Goal: Task Accomplishment & Management: Complete application form

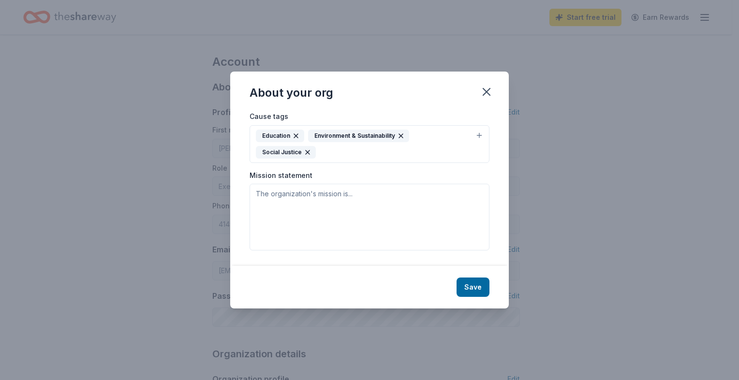
scroll to position [263, 0]
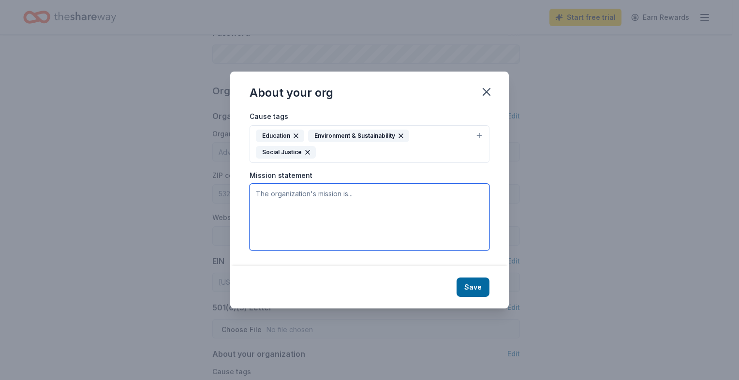
click at [394, 194] on textarea at bounding box center [370, 217] width 240 height 67
paste textarea "Our mission is to help nonprofit organizations understand, communicate, and amp…"
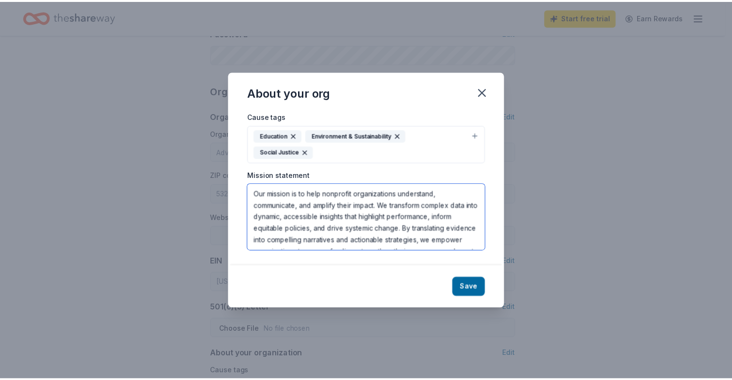
scroll to position [52, 0]
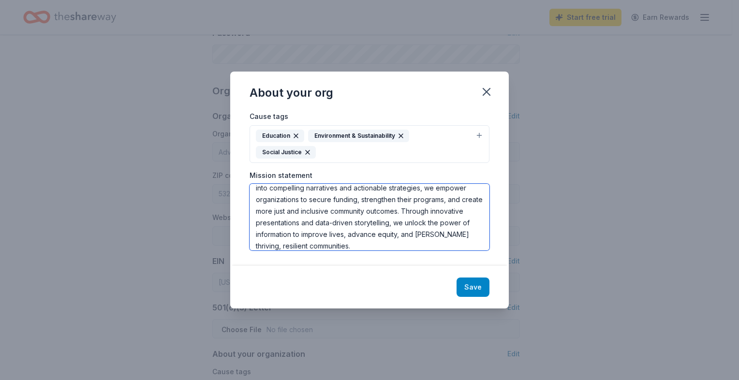
type textarea "Our mission is to help nonprofit organizations understand, communicate, and amp…"
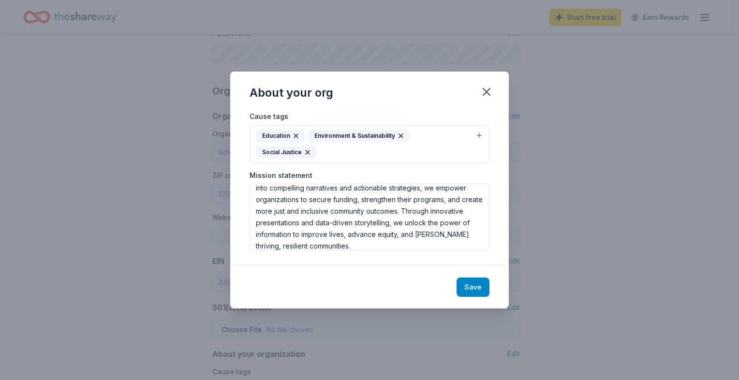
click at [481, 284] on button "Save" at bounding box center [473, 287] width 33 height 19
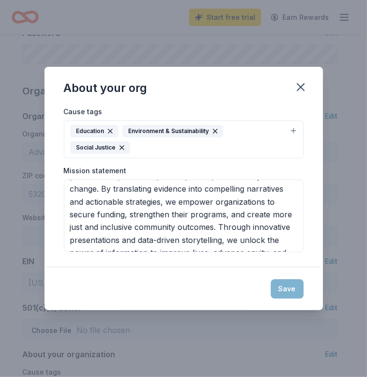
click at [290, 276] on div "Save" at bounding box center [184, 289] width 279 height 43
click at [289, 278] on div "Save" at bounding box center [184, 289] width 279 height 43
click at [287, 278] on div "Save" at bounding box center [184, 289] width 279 height 43
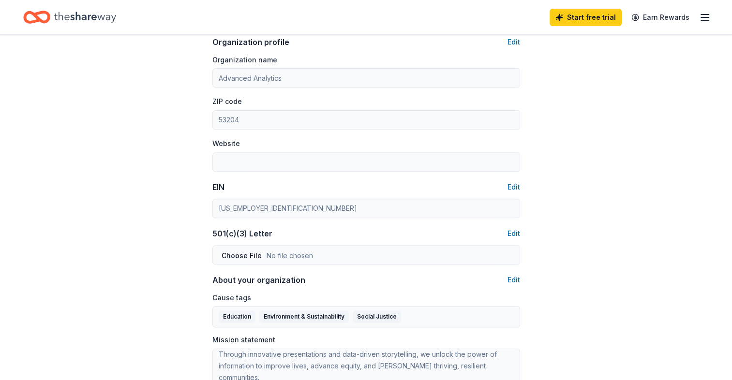
scroll to position [330, 0]
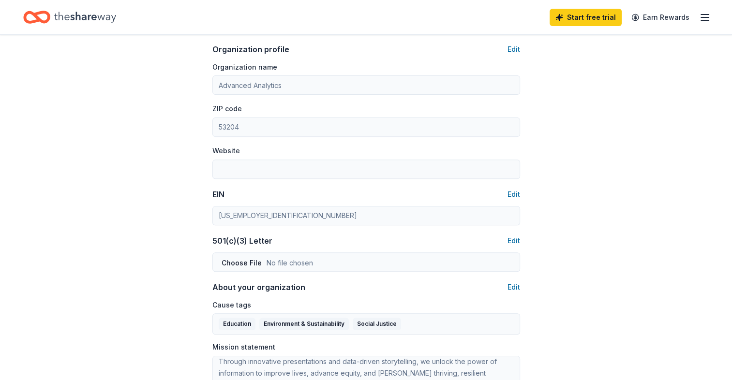
click at [702, 18] on icon "button" at bounding box center [705, 18] width 12 height 12
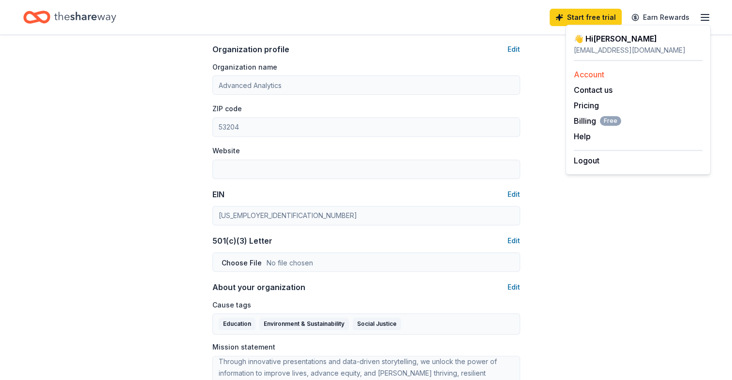
click at [603, 75] on link "Account" at bounding box center [589, 75] width 30 height 10
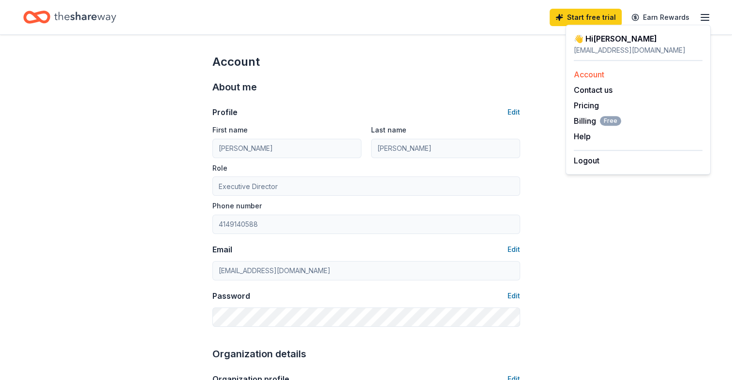
click at [603, 75] on link "Account" at bounding box center [589, 75] width 30 height 10
click at [592, 74] on link "Account" at bounding box center [589, 75] width 30 height 10
click at [78, 16] on icon "Home" at bounding box center [85, 17] width 62 height 20
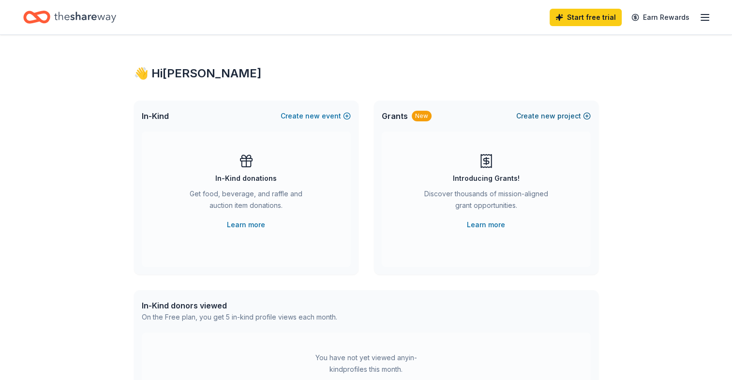
click at [553, 113] on span "new" at bounding box center [548, 116] width 15 height 12
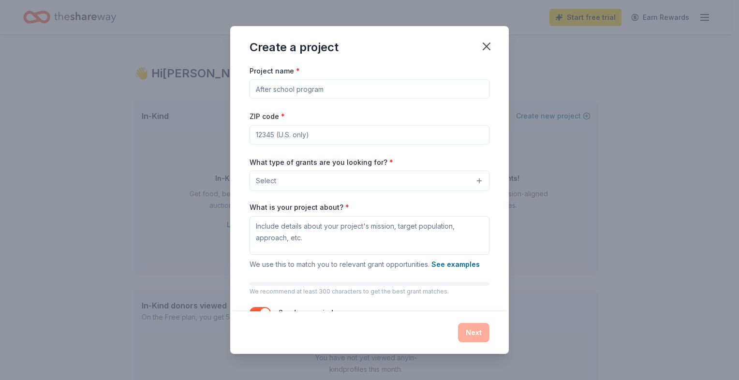
click at [322, 91] on input "Project name *" at bounding box center [370, 88] width 240 height 19
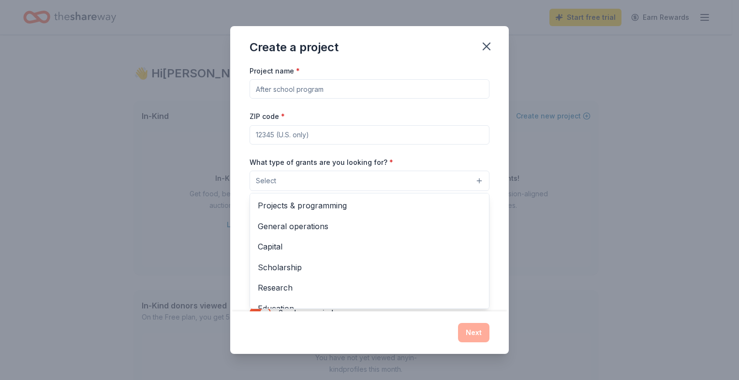
click at [304, 184] on button "Select" at bounding box center [370, 181] width 240 height 20
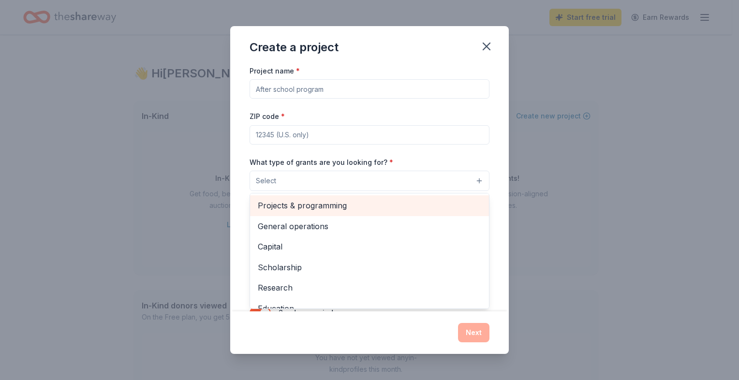
click at [304, 216] on div "Projects & programming" at bounding box center [369, 205] width 239 height 20
click at [307, 210] on span "General operations" at bounding box center [370, 206] width 224 height 13
click at [307, 210] on span "Capital" at bounding box center [370, 206] width 224 height 13
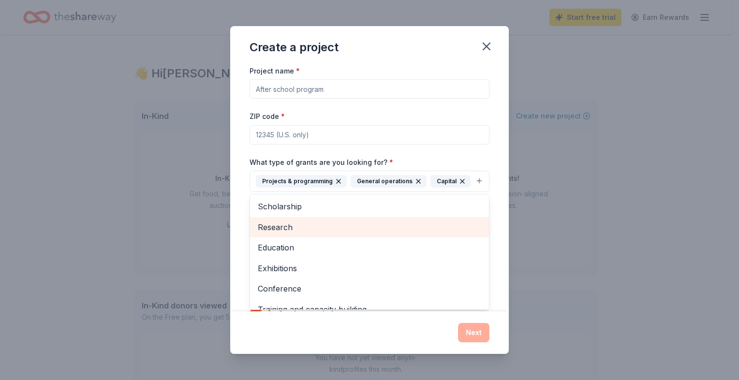
click at [296, 234] on span "Research" at bounding box center [370, 227] width 224 height 13
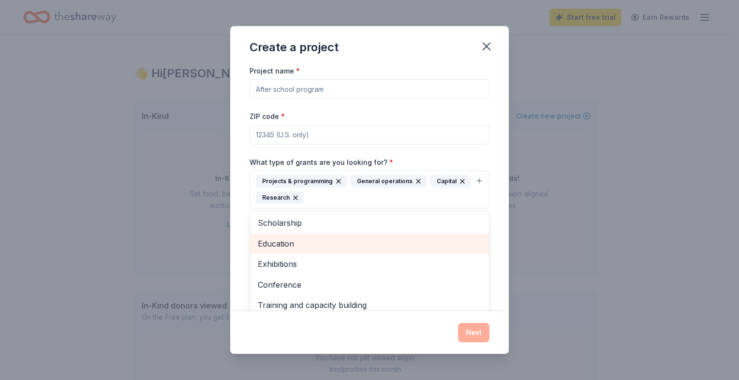
click at [296, 243] on span "Education" at bounding box center [370, 244] width 224 height 13
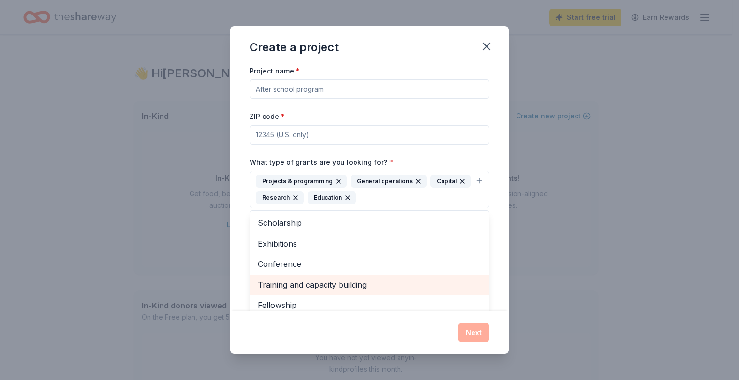
scroll to position [4, 0]
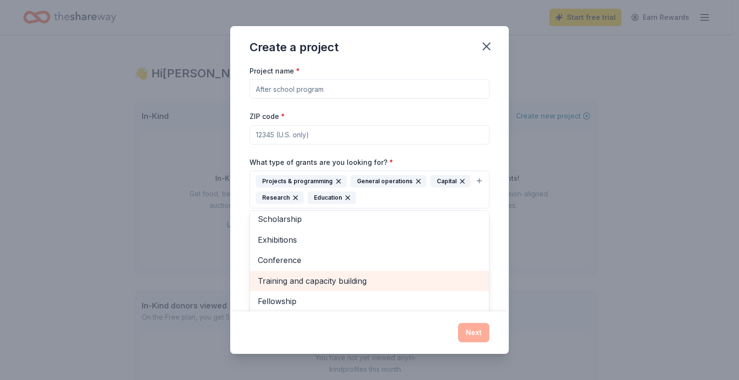
click at [302, 280] on span "Training and capacity building" at bounding box center [370, 281] width 224 height 13
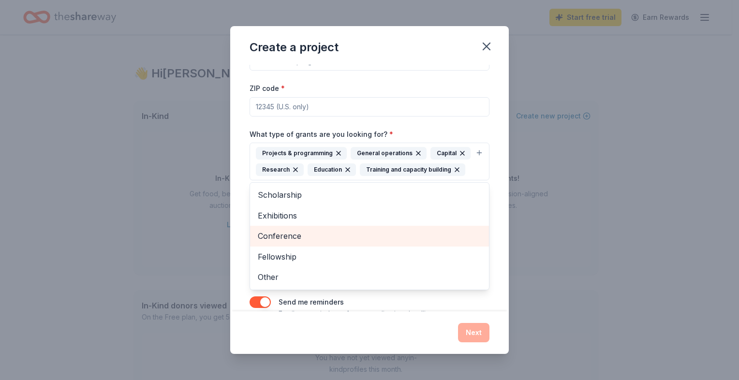
scroll to position [42, 0]
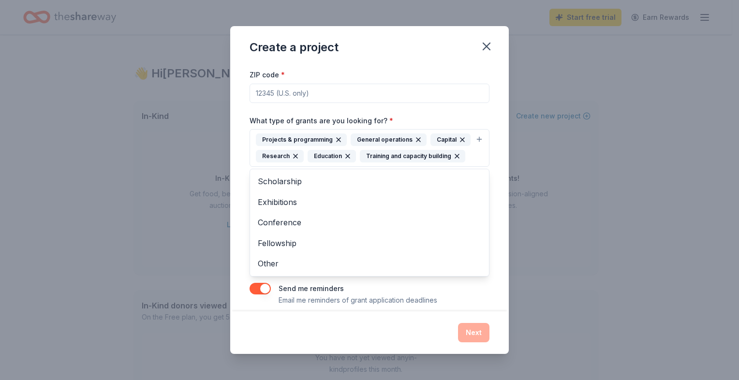
click at [456, 112] on div "Project name * ZIP code * What type of grants are you looking for? * Projects &…" at bounding box center [370, 164] width 240 height 283
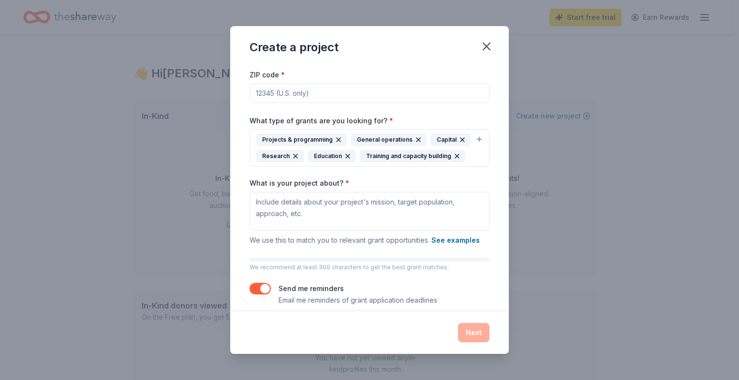
click at [383, 92] on input "ZIP code *" at bounding box center [370, 93] width 240 height 19
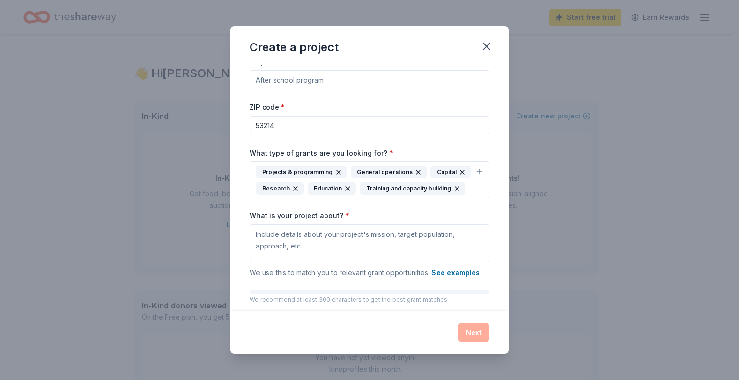
scroll to position [0, 0]
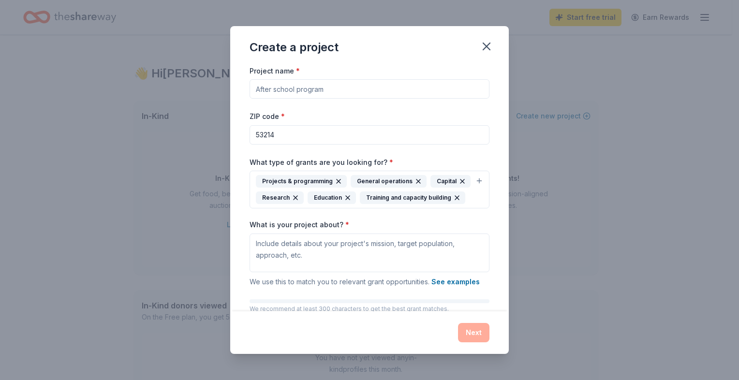
click at [371, 92] on input "Project name *" at bounding box center [370, 88] width 240 height 19
click at [289, 138] on input "53214" at bounding box center [370, 134] width 240 height 19
type input "53204"
click at [327, 90] on input "Project name *" at bounding box center [370, 88] width 240 height 19
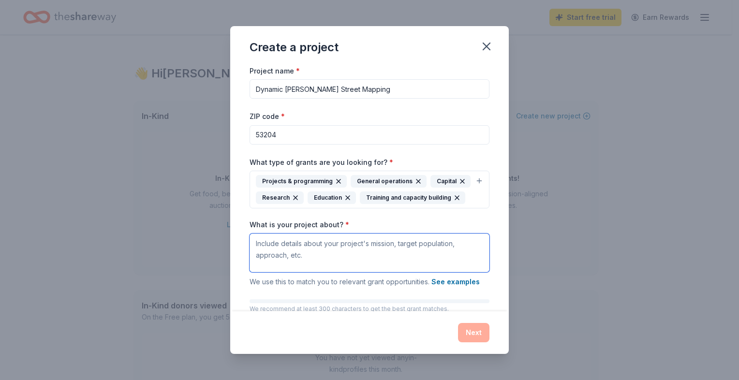
click at [314, 272] on textarea "What is your project about? *" at bounding box center [370, 253] width 240 height 39
click at [286, 89] on input "Dynamic Mitchell Street Mapping" at bounding box center [370, 88] width 240 height 19
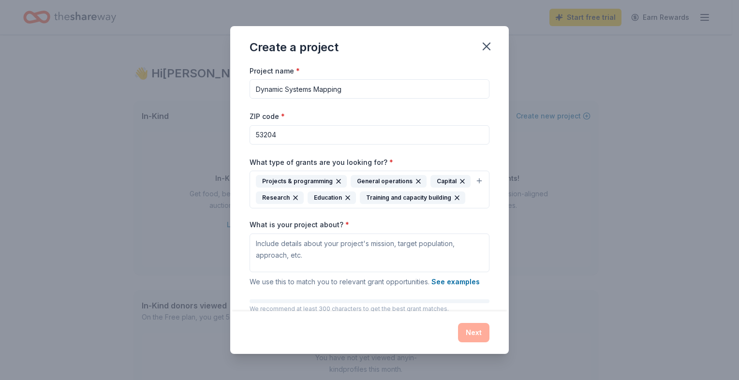
type input "Dynamic Systems Mapping"
click at [366, 272] on textarea "What is your project about? *" at bounding box center [370, 253] width 240 height 39
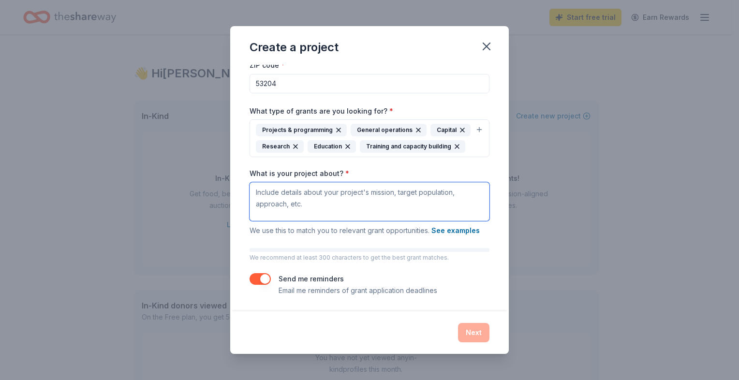
paste textarea "This project develops dynamic systems maps of neighborhoods to identify gaps an…"
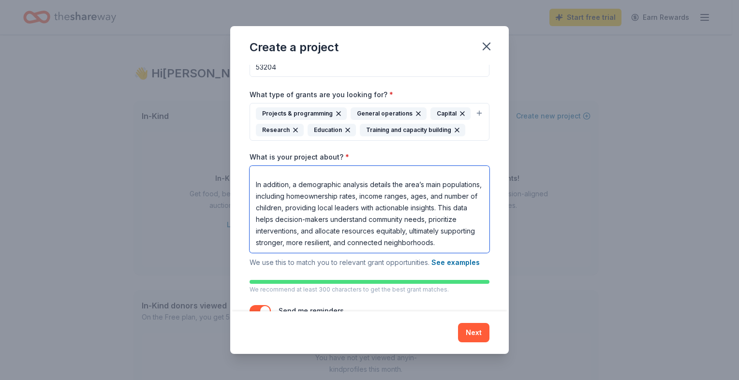
scroll to position [0, 0]
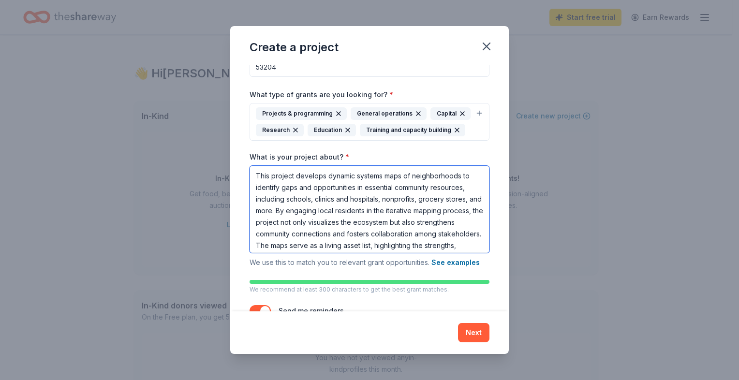
click at [378, 216] on textarea "This project develops dynamic systems maps of neighborhoods to identify gaps an…" at bounding box center [370, 209] width 240 height 87
click at [396, 235] on textarea "This project develops dynamic systems maps of neighborhoods to identify gaps an…" at bounding box center [370, 209] width 240 height 87
click at [275, 226] on textarea "This project develops dynamic systems maps of neighborhoods to identify gaps an…" at bounding box center [370, 209] width 240 height 87
click at [398, 212] on textarea "This project develops dynamic systems maps of neighborhoods to identify gaps an…" at bounding box center [370, 209] width 240 height 87
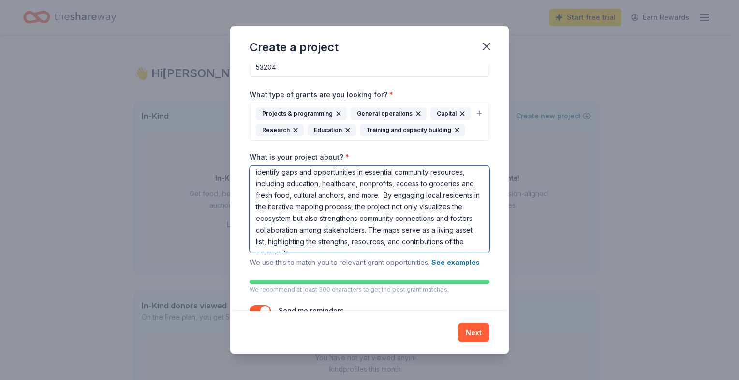
scroll to position [15, 0]
click at [449, 247] on textarea "This project develops dynamic systems maps of neighborhoods to identify gaps an…" at bounding box center [370, 209] width 240 height 87
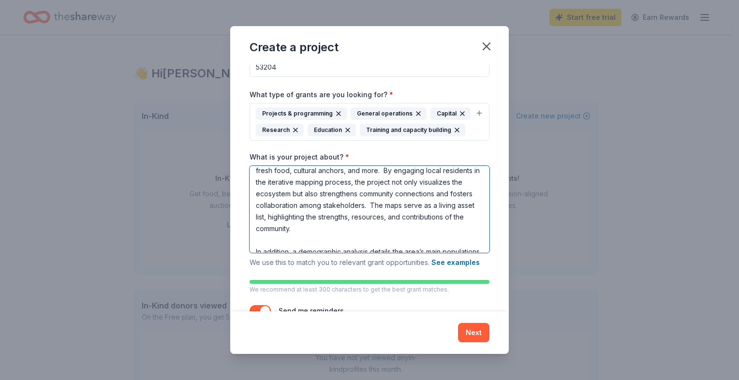
scroll to position [45, 0]
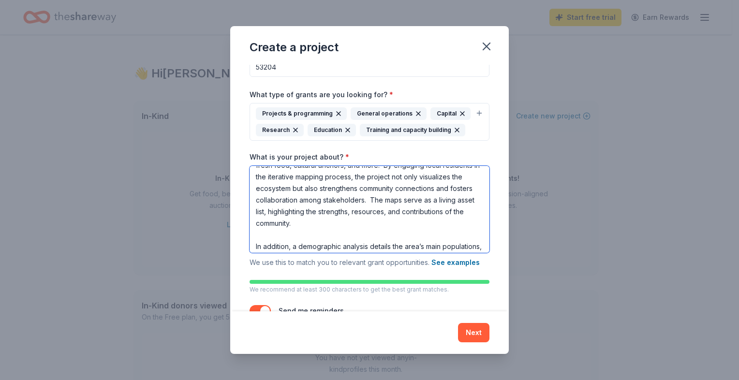
click at [305, 229] on textarea "This project develops dynamic systems maps of neighborhoods to identify gaps an…" at bounding box center [370, 209] width 240 height 87
click at [352, 228] on textarea "This project develops dynamic systems maps of neighborhoods to identify gaps an…" at bounding box center [370, 209] width 240 height 87
click at [399, 242] on textarea "This project develops dynamic systems maps of neighborhoods to identify gaps an…" at bounding box center [370, 209] width 240 height 87
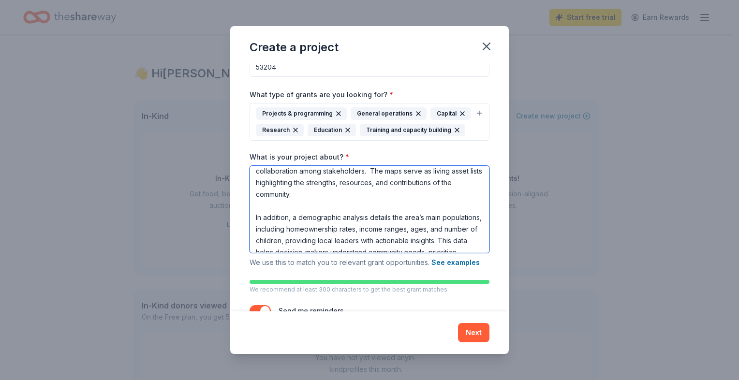
scroll to position [75, 0]
click at [348, 212] on textarea "This project develops dynamic systems maps of neighborhoods to identify gaps an…" at bounding box center [370, 209] width 240 height 87
click at [292, 208] on textarea "This project develops dynamic systems maps of neighborhoods to identify gaps an…" at bounding box center [370, 209] width 240 height 87
click at [325, 212] on textarea "This project develops dynamic systems maps of neighborhoods to identify gaps an…" at bounding box center [370, 209] width 240 height 87
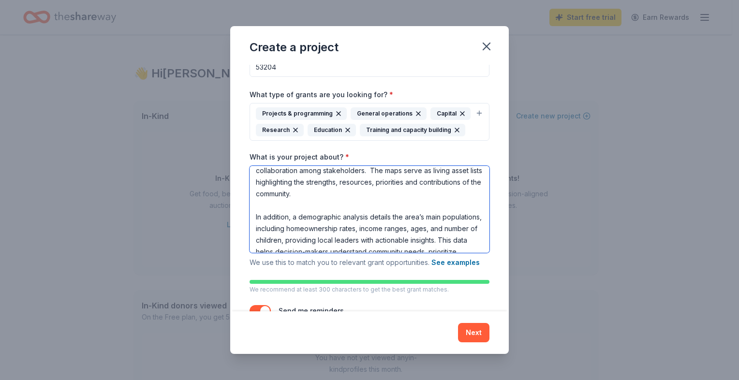
click at [291, 209] on textarea "This project develops dynamic systems maps of neighborhoods to identify gaps an…" at bounding box center [370, 209] width 240 height 87
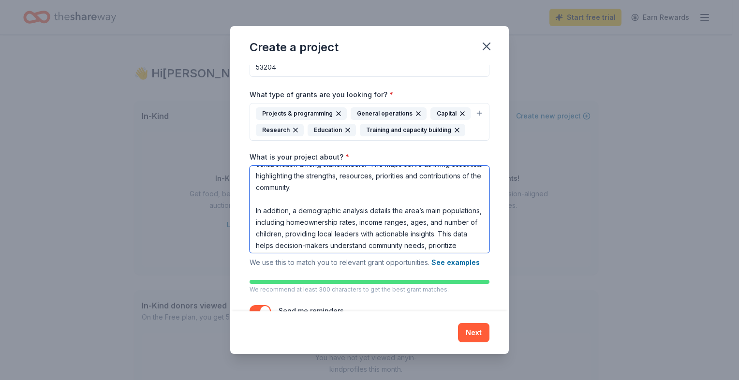
scroll to position [81, 0]
click at [355, 225] on textarea "This project develops dynamic systems maps of neighborhoods to identify gaps an…" at bounding box center [370, 209] width 240 height 87
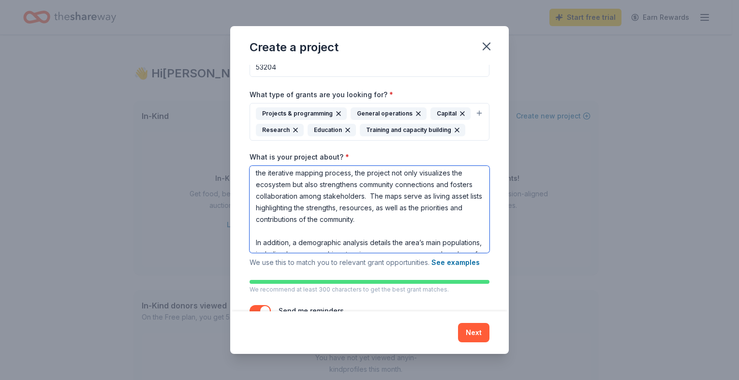
scroll to position [46, 0]
click at [444, 230] on textarea "This project develops dynamic systems maps of neighborhoods to identify gaps an…" at bounding box center [370, 209] width 240 height 87
click at [355, 228] on textarea "This project develops dynamic systems maps of neighborhoods to identify gaps an…" at bounding box center [370, 209] width 240 height 87
click at [289, 250] on textarea "This project develops dynamic systems maps of neighborhoods to identify gaps an…" at bounding box center [370, 209] width 240 height 87
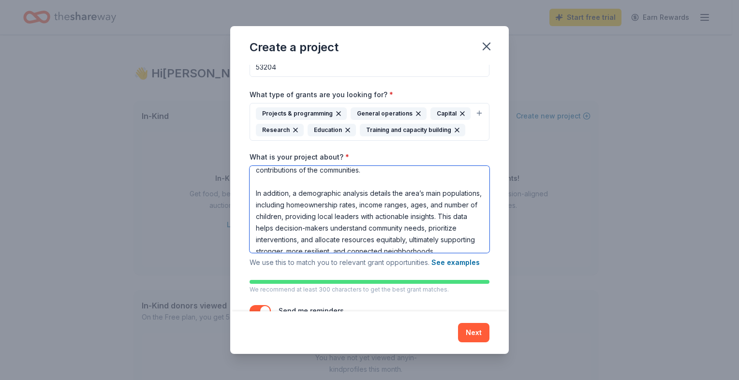
scroll to position [101, 0]
click at [419, 218] on textarea "This project develops dynamic systems maps of neighborhoods to identify gaps an…" at bounding box center [370, 209] width 240 height 87
click at [285, 240] on textarea "This project develops dynamic systems maps of neighborhoods to identify gaps an…" at bounding box center [370, 209] width 240 height 87
click at [338, 243] on textarea "This project develops dynamic systems maps of neighborhoods to identify gaps an…" at bounding box center [370, 209] width 240 height 87
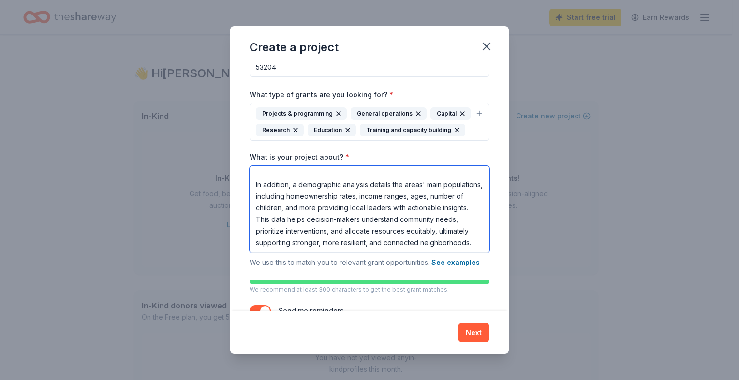
scroll to position [124, 0]
click at [319, 232] on textarea "This project develops dynamic systems maps of neighborhoods to identify gaps an…" at bounding box center [370, 209] width 240 height 87
click at [352, 228] on textarea "This project develops dynamic systems maps of neighborhoods to identify gaps an…" at bounding box center [370, 209] width 240 height 87
click at [286, 231] on textarea "This project develops dynamic systems maps of neighborhoods to identify gaps an…" at bounding box center [370, 209] width 240 height 87
click at [254, 231] on textarea "This project develops dynamic systems maps of neighborhoods to identify gaps an…" at bounding box center [370, 209] width 240 height 87
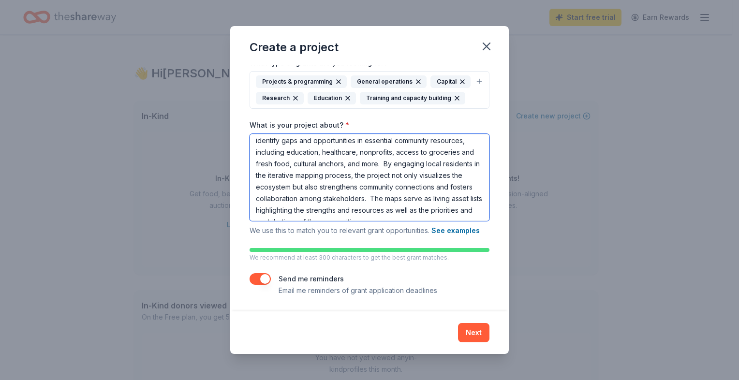
scroll to position [0, 0]
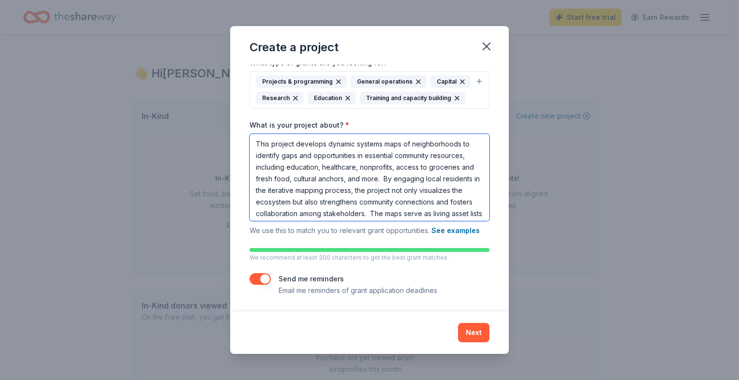
drag, startPoint x: 389, startPoint y: 213, endPoint x: 201, endPoint y: 102, distance: 219.3
click at [201, 102] on div "Create a project Project name * Dynamic Systems Mapping ZIP code * 53204 What t…" at bounding box center [369, 190] width 739 height 380
type textarea "This project develops dynamic systems maps of neighborhoods to identify gaps an…"
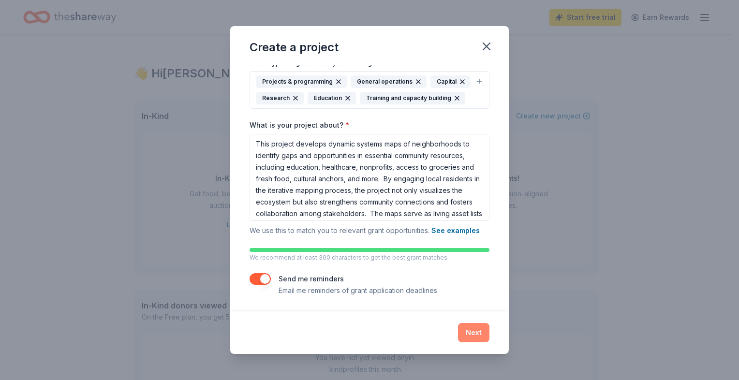
click at [472, 332] on button "Next" at bounding box center [473, 332] width 31 height 19
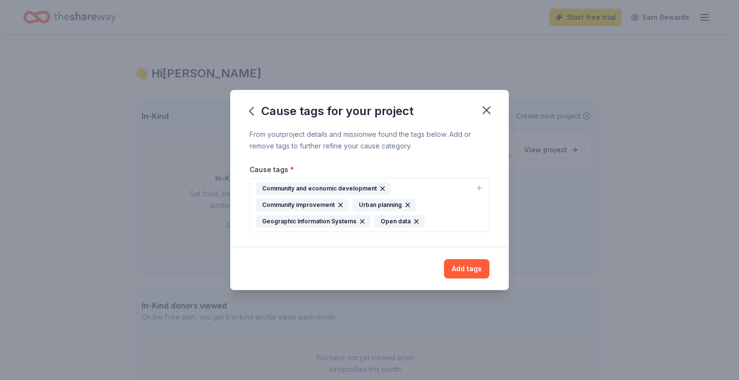
click at [480, 192] on icon "button" at bounding box center [480, 188] width 8 height 8
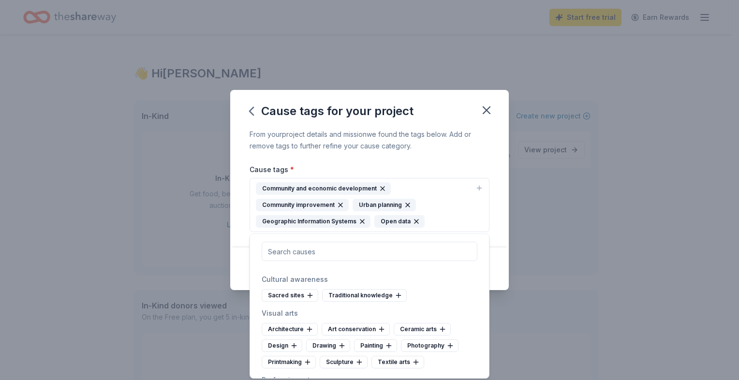
scroll to position [80, 0]
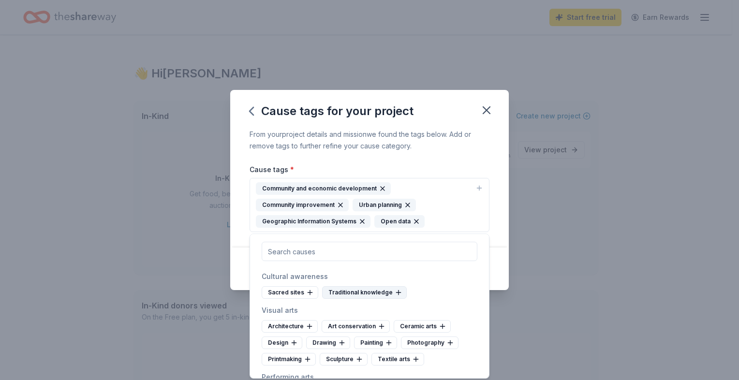
click at [334, 294] on div "Traditional knowledge" at bounding box center [364, 292] width 85 height 13
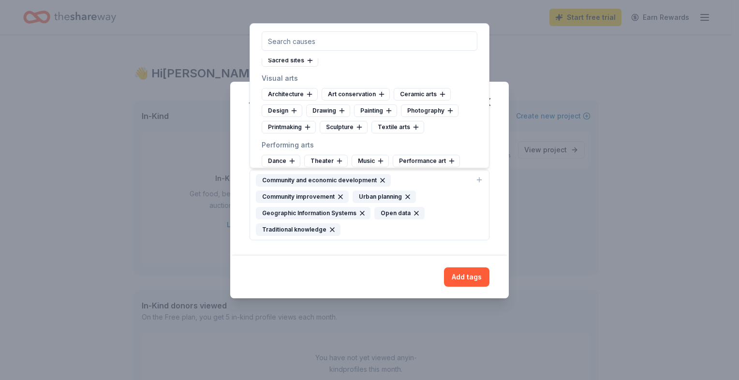
scroll to position [104, 0]
click at [278, 106] on div "Design" at bounding box center [282, 109] width 41 height 13
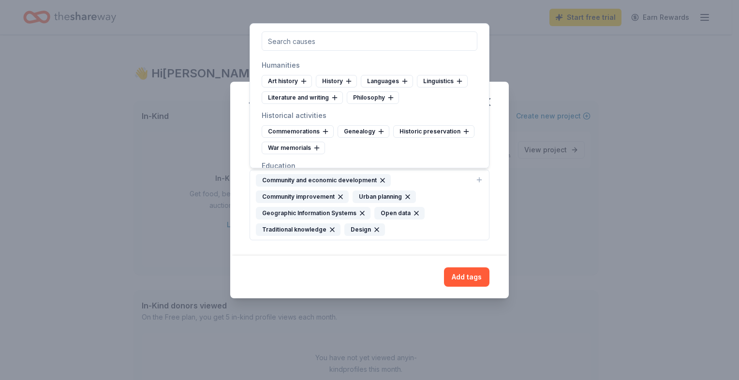
scroll to position [321, 0]
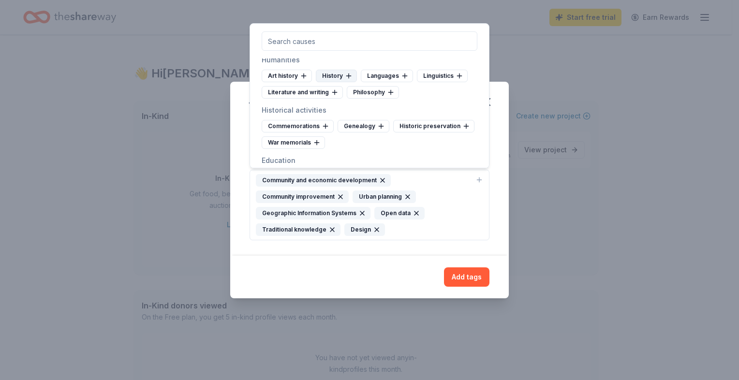
click at [336, 82] on div "History" at bounding box center [336, 76] width 41 height 13
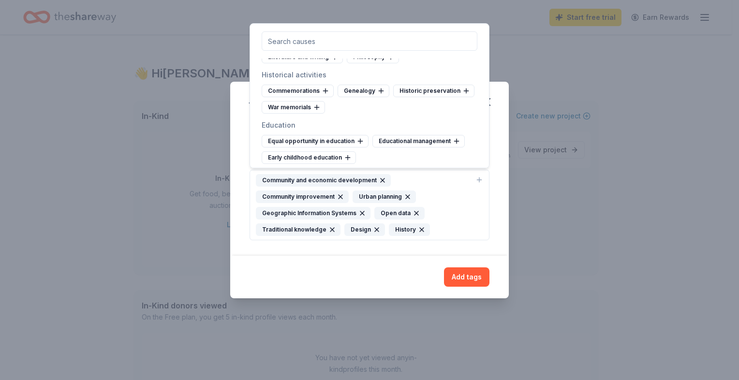
scroll to position [359, 0]
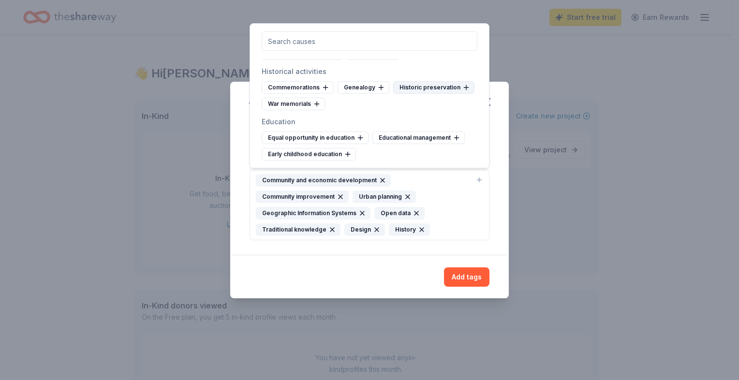
click at [406, 94] on div "Historic preservation" at bounding box center [433, 87] width 81 height 13
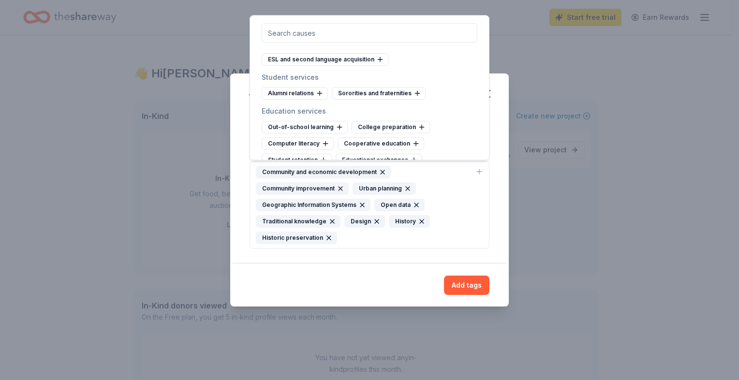
scroll to position [747, 0]
click at [410, 49] on div "Continuing education" at bounding box center [412, 43] width 81 height 13
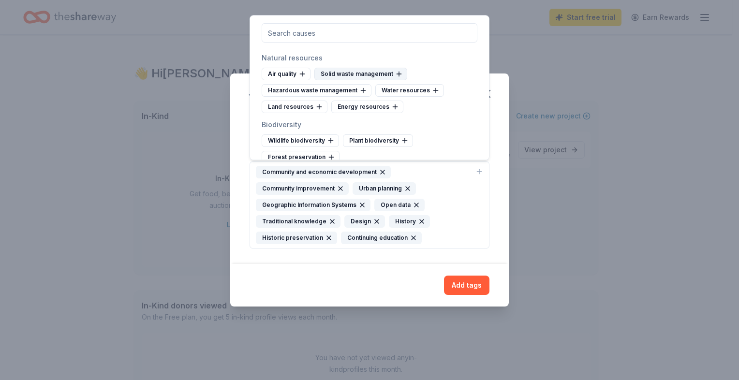
scroll to position [958, 0]
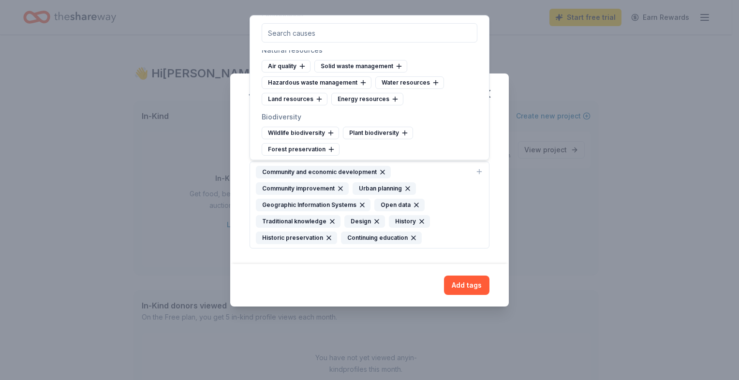
click at [302, 39] on div "Environmental justice" at bounding box center [302, 32] width 81 height 13
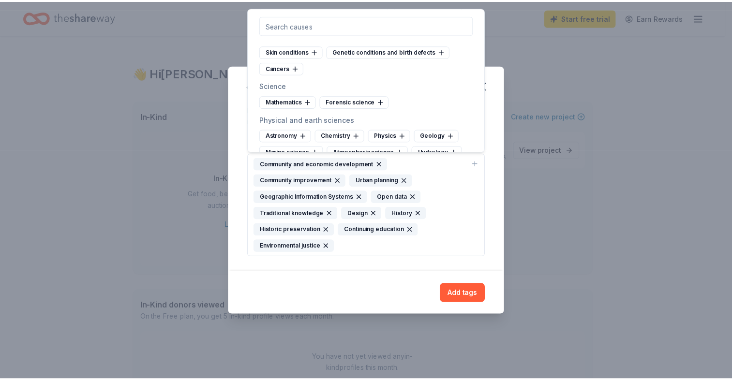
scroll to position [2171, 0]
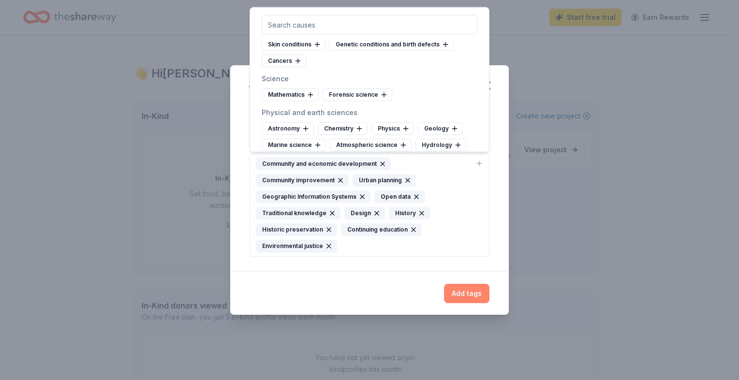
click at [458, 293] on button "Add tags" at bounding box center [466, 293] width 45 height 19
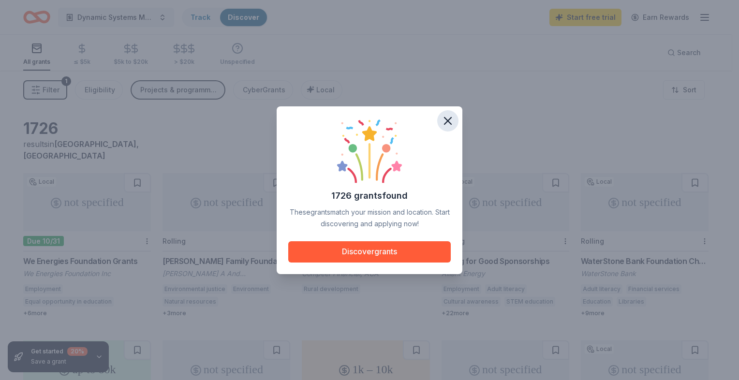
click at [447, 119] on icon "button" at bounding box center [448, 121] width 7 height 7
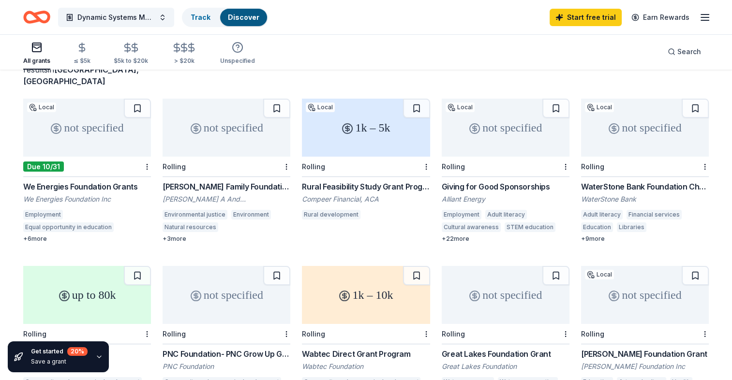
scroll to position [75, 0]
click at [27, 235] on div "+ 6 more" at bounding box center [87, 239] width 128 height 8
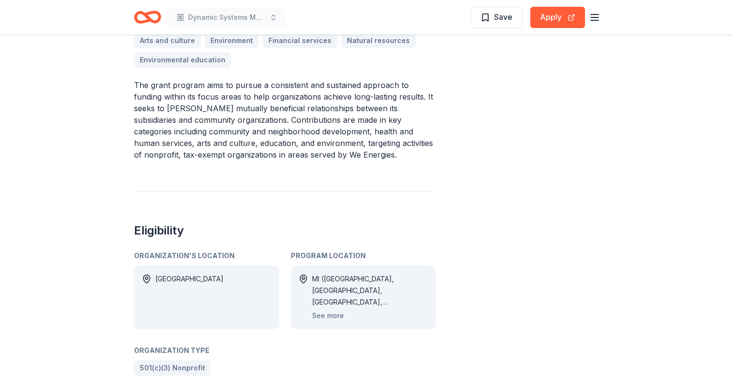
scroll to position [441, 0]
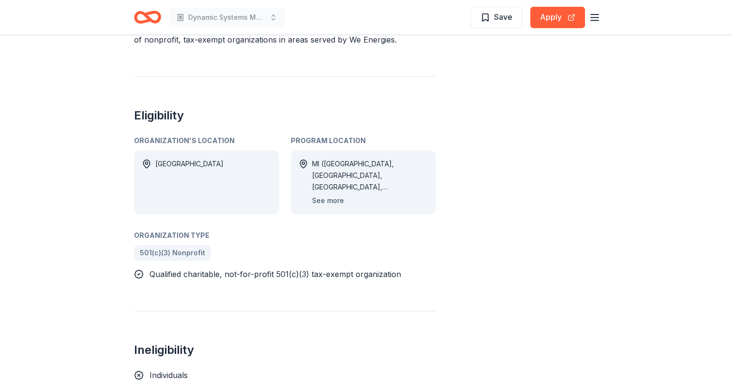
click at [331, 198] on button "See more" at bounding box center [328, 201] width 32 height 12
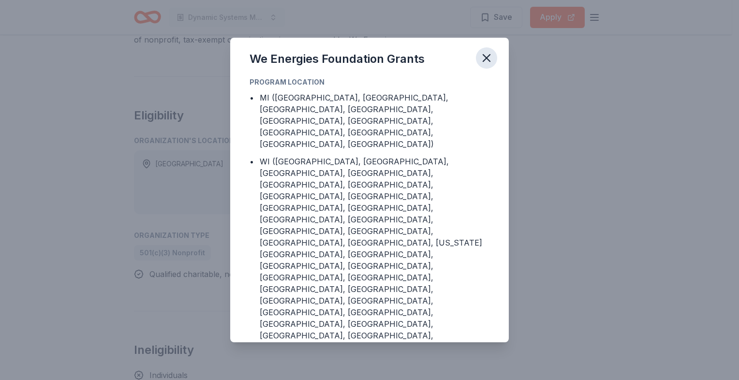
click at [488, 67] on button "button" at bounding box center [486, 57] width 21 height 21
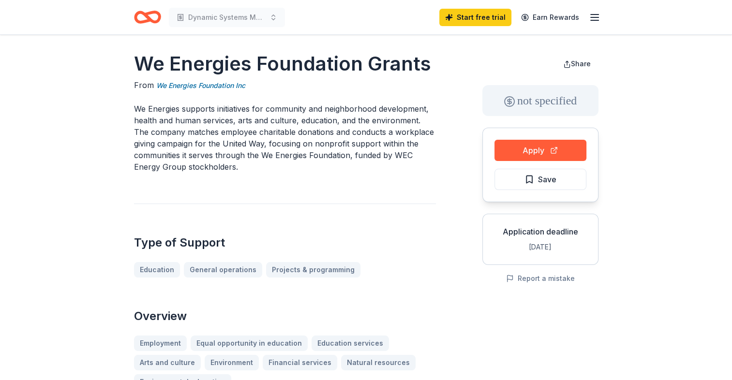
scroll to position [0, 0]
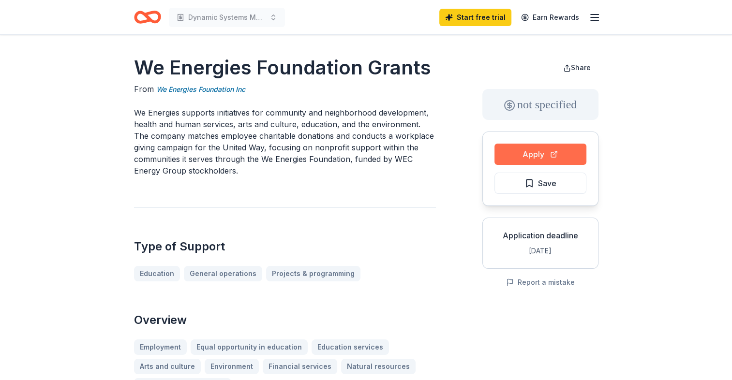
click at [545, 156] on button "Apply" at bounding box center [540, 154] width 92 height 21
